Goal: Communication & Community: Answer question/provide support

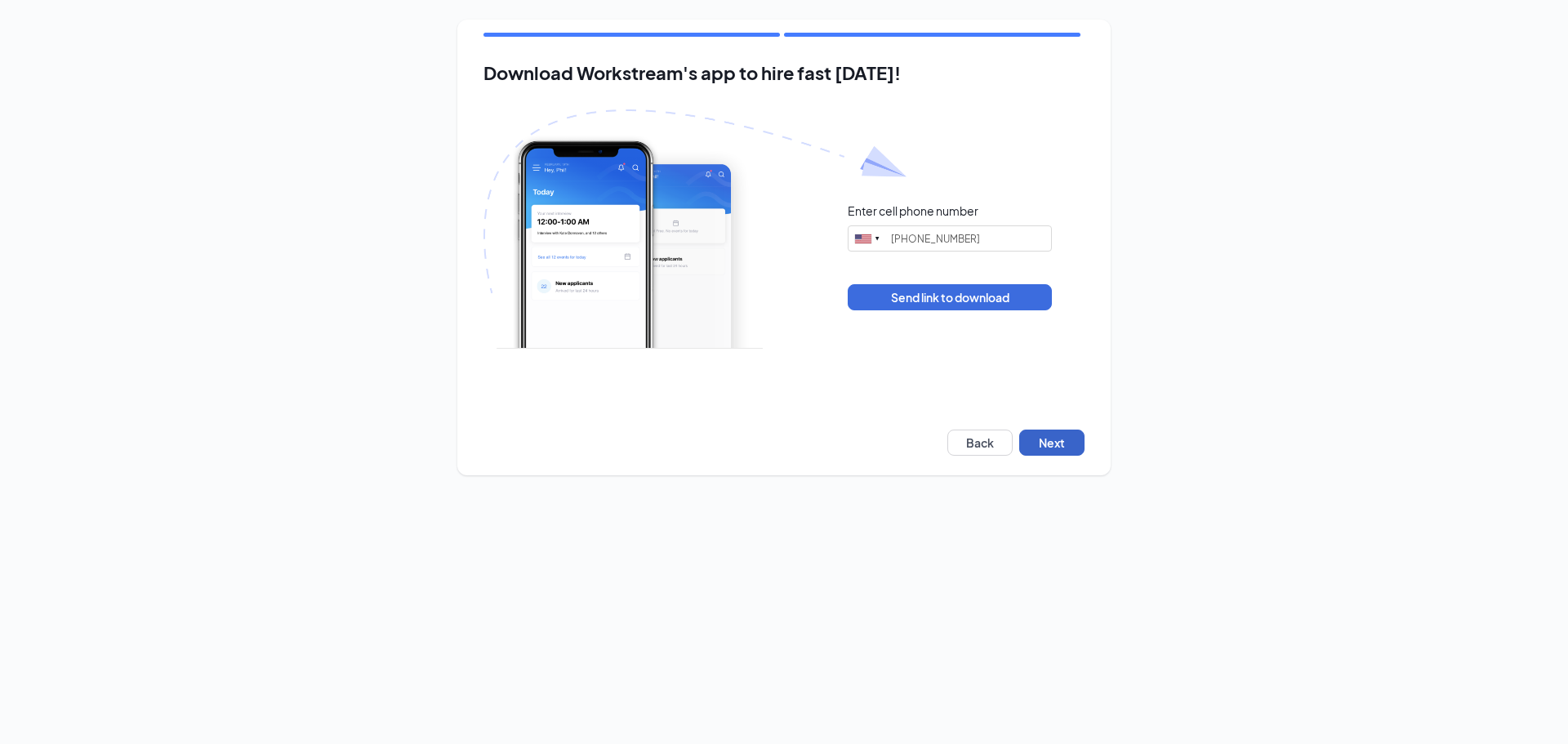
click at [781, 321] on button "Next" at bounding box center [1051, 442] width 65 height 26
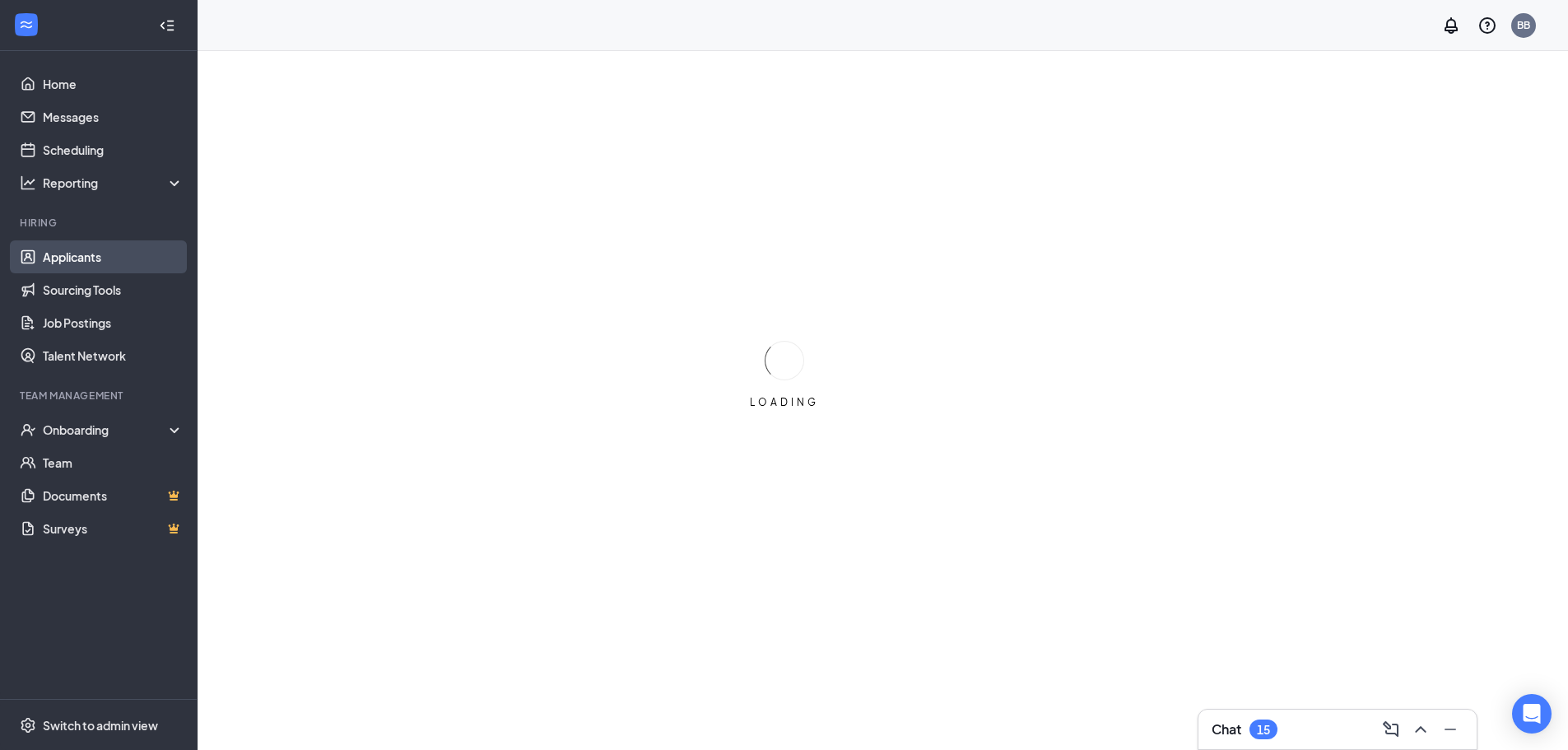
click at [64, 264] on link "Applicants" at bounding box center [112, 257] width 140 height 33
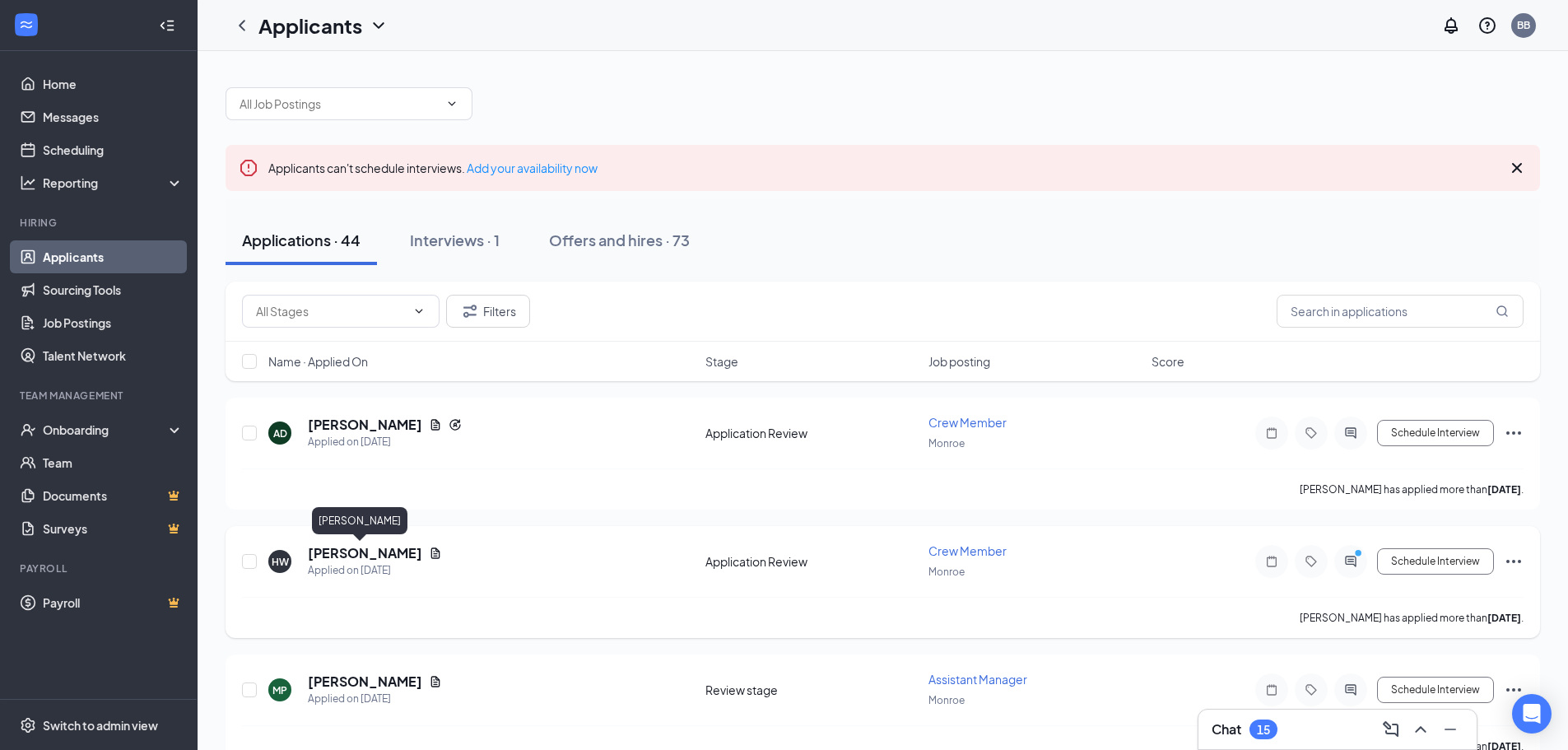
click at [374, 547] on h5 "[PERSON_NAME]" at bounding box center [365, 553] width 114 height 18
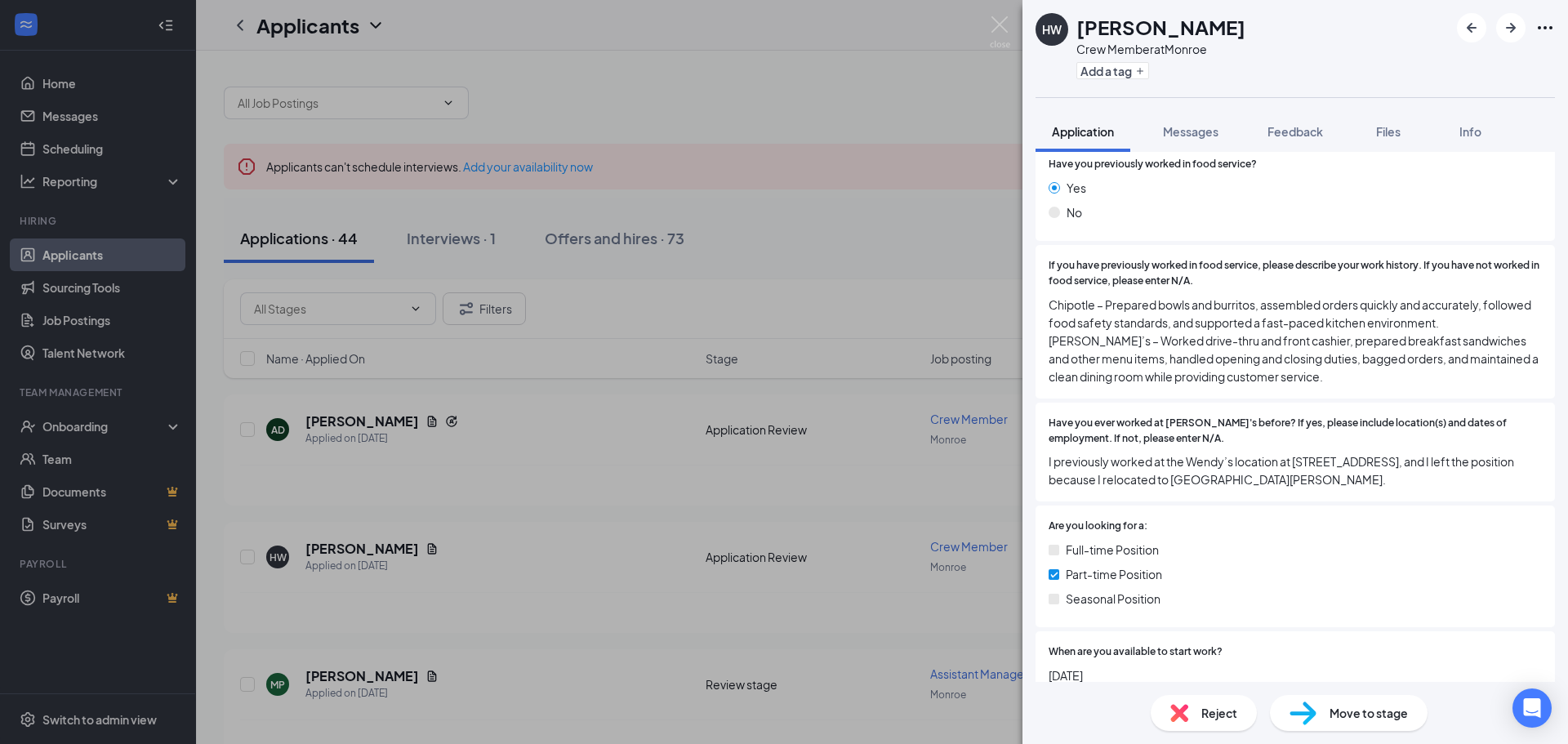
scroll to position [702, 0]
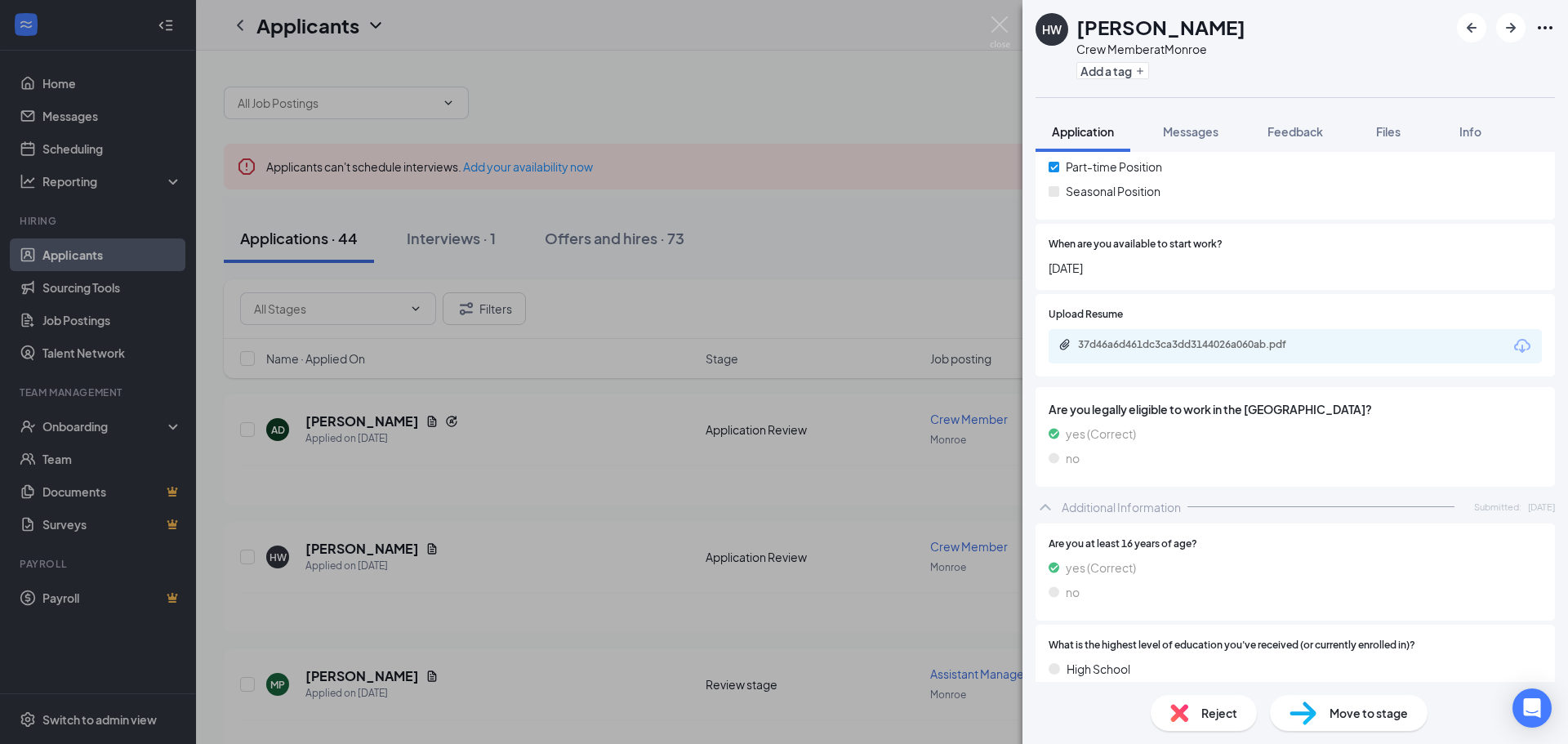
click at [1198, 138] on span "Messages" at bounding box center [1191, 131] width 55 height 15
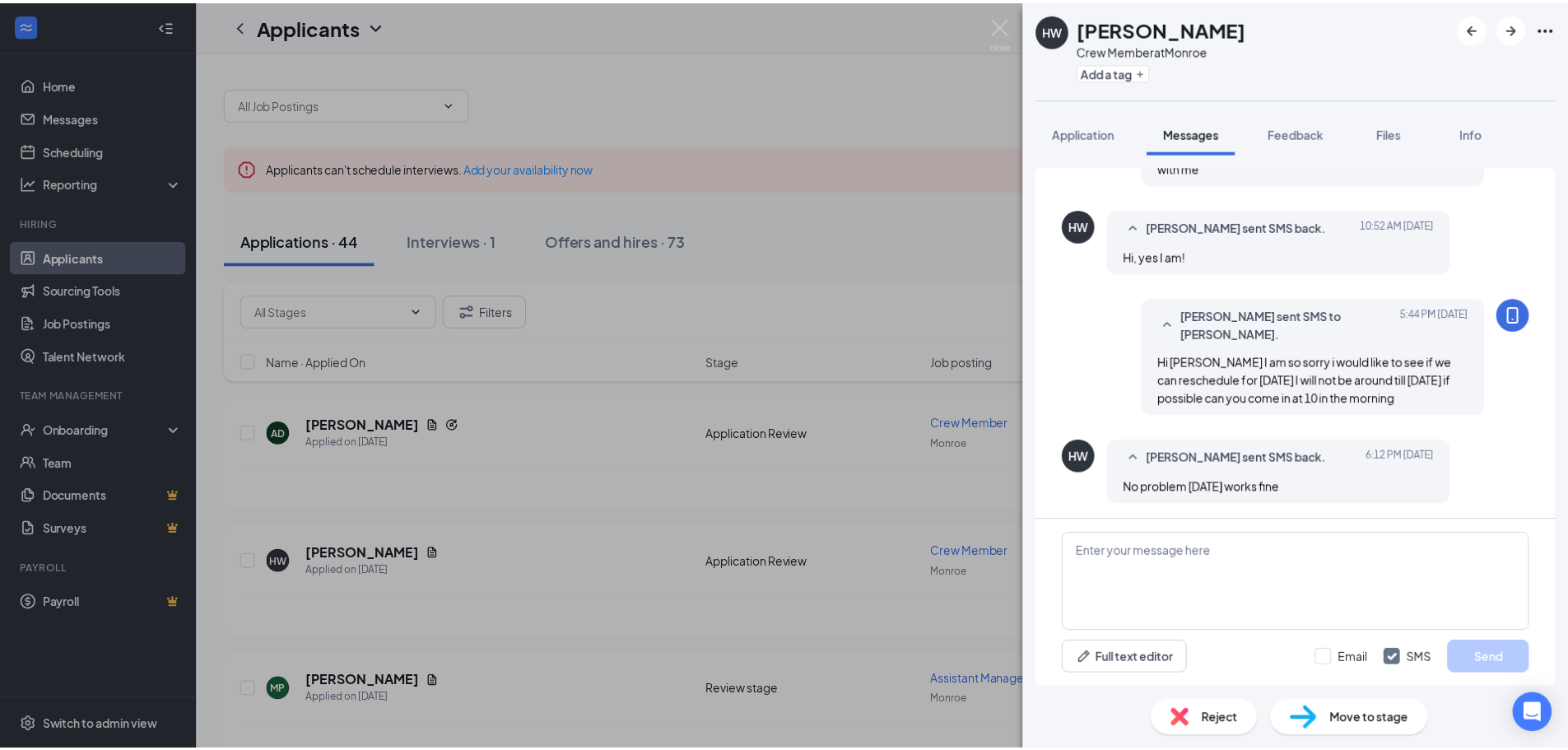
scroll to position [282, 0]
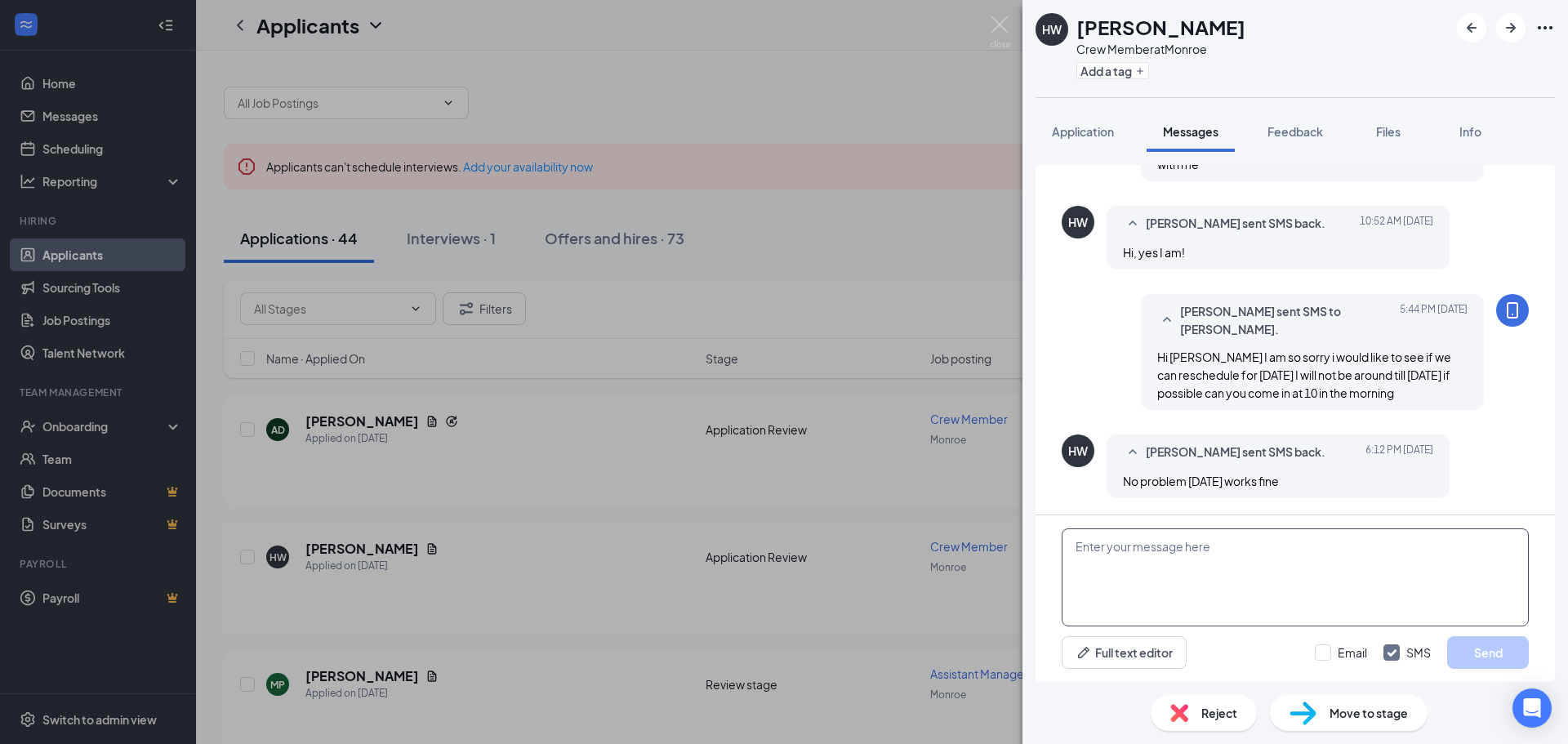
click at [1192, 558] on textarea at bounding box center [1295, 577] width 467 height 98
type textarea "p"
click at [1018, 22] on div "HW [PERSON_NAME] Crew Member at [GEOGRAPHIC_DATA] Add a tag Application Message…" at bounding box center [784, 372] width 1568 height 744
